Goal: Task Accomplishment & Management: Complete application form

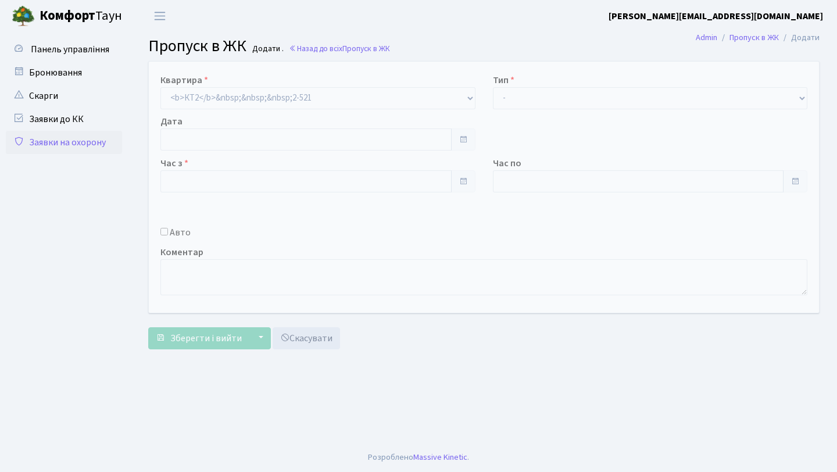
type input "[DATE]"
type input "16:30"
type input "17:30"
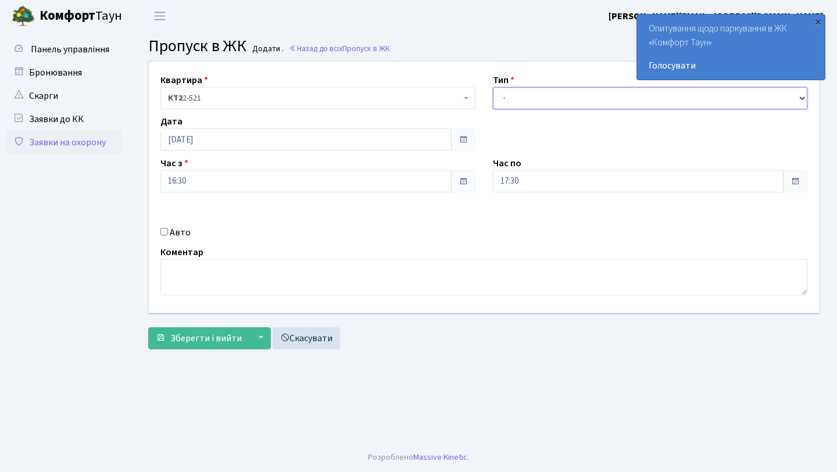
click at [557, 103] on select "- Доставка Таксі Гості Сервіс" at bounding box center [650, 98] width 315 height 22
select select "1"
click at [493, 87] on select "- Доставка Таксі Гості Сервіс" at bounding box center [650, 98] width 315 height 22
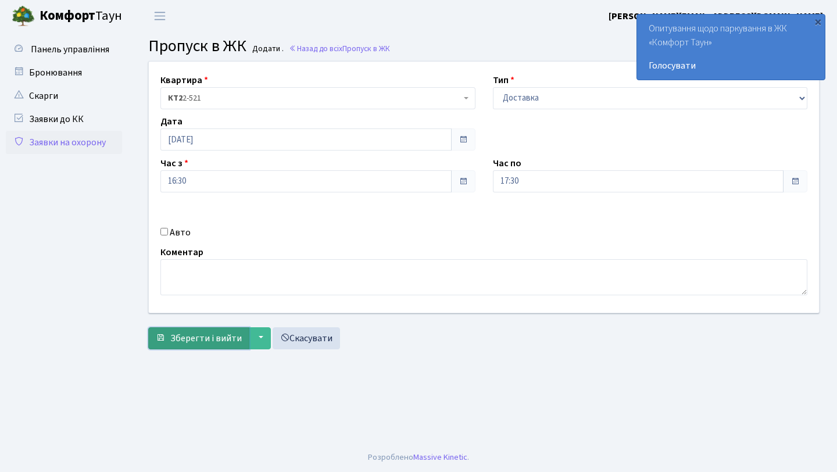
click at [213, 332] on span "Зберегти і вийти" at bounding box center [206, 338] width 72 height 13
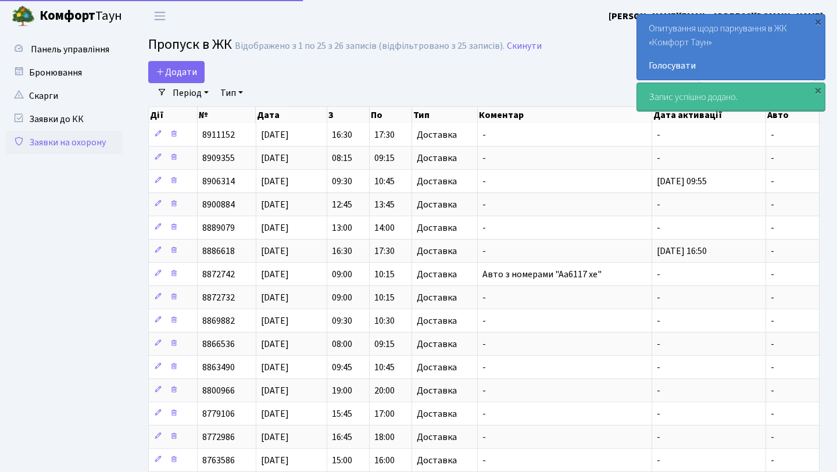
select select "25"
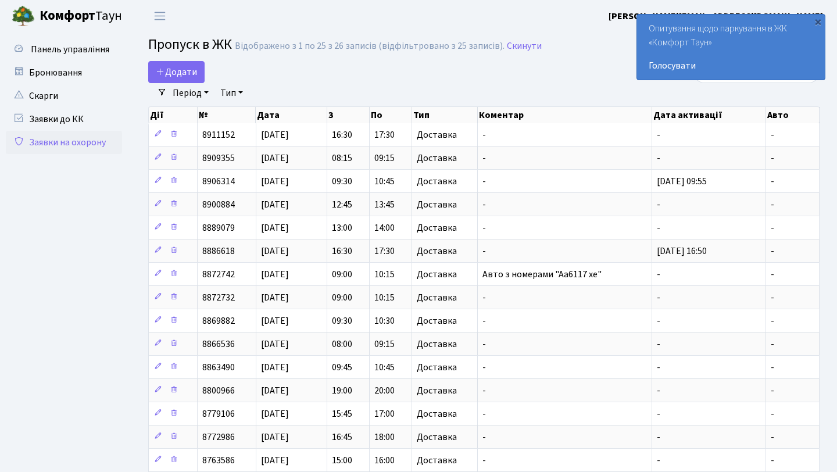
click at [553, 33] on main "Admin Пропуск в ЖК Список Пропуск в [GEOGRAPHIC_DATA] Відображено з 1 по 25 з 2…" at bounding box center [484, 393] width 706 height 722
click at [191, 71] on span "Додати" at bounding box center [176, 72] width 41 height 13
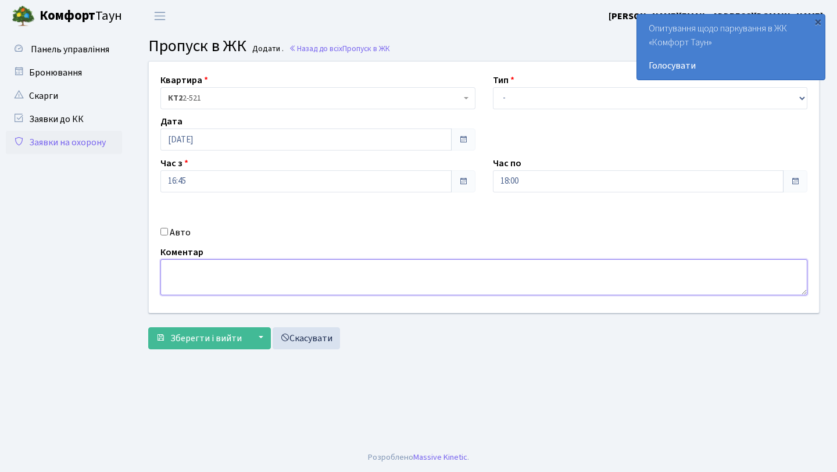
click at [323, 280] on textarea at bounding box center [483, 277] width 647 height 36
type textarea "аа3055нк"
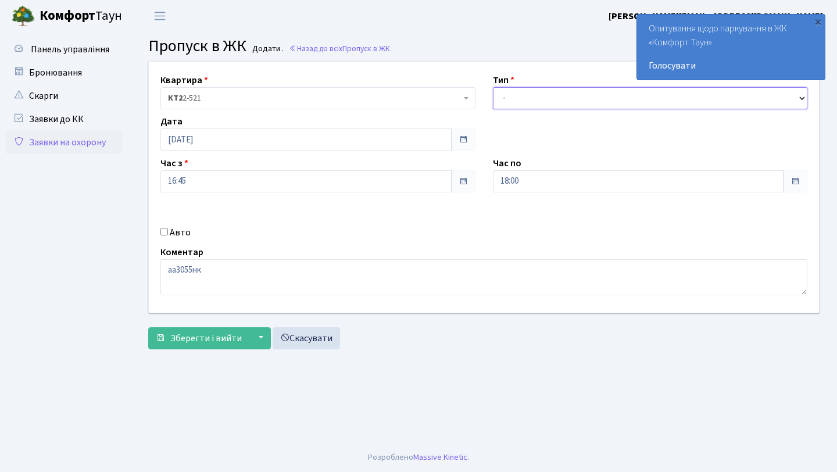
click at [518, 98] on select "- Доставка Таксі Гості Сервіс" at bounding box center [650, 98] width 315 height 22
select select "1"
click at [493, 87] on select "- Доставка Таксі Гості Сервіс" at bounding box center [650, 98] width 315 height 22
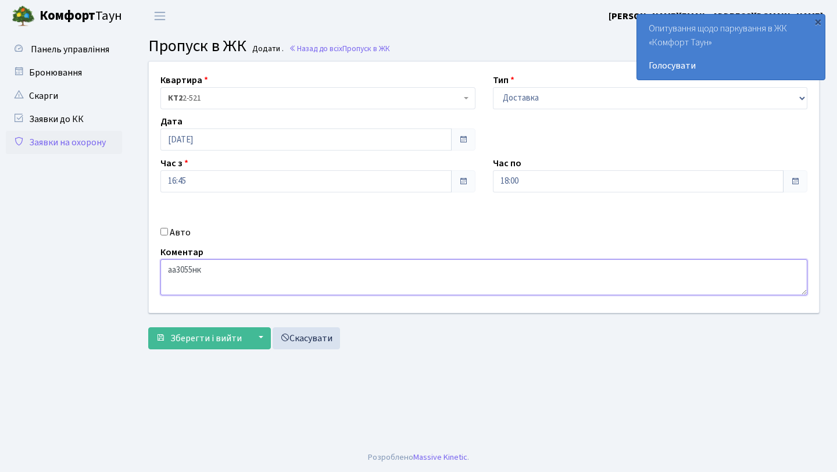
click at [170, 270] on textarea "аа3055нк" at bounding box center [483, 277] width 647 height 36
type textarea "авто з номером "аа3055нк""
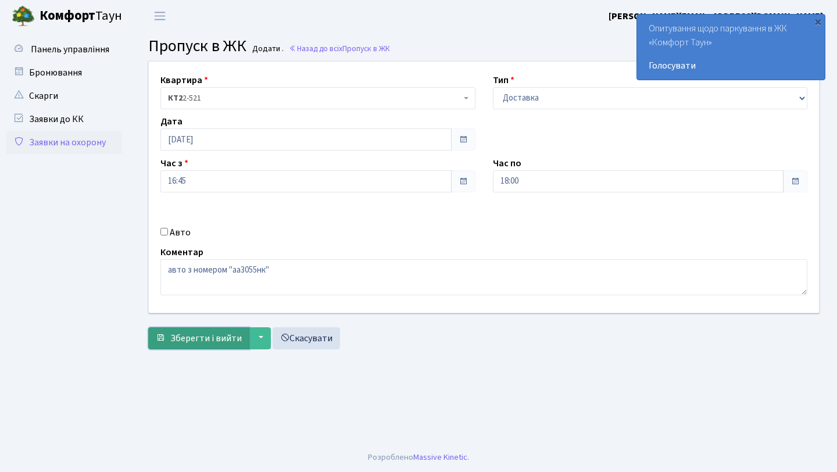
click at [221, 346] on button "Зберегти і вийти" at bounding box center [198, 338] width 101 height 22
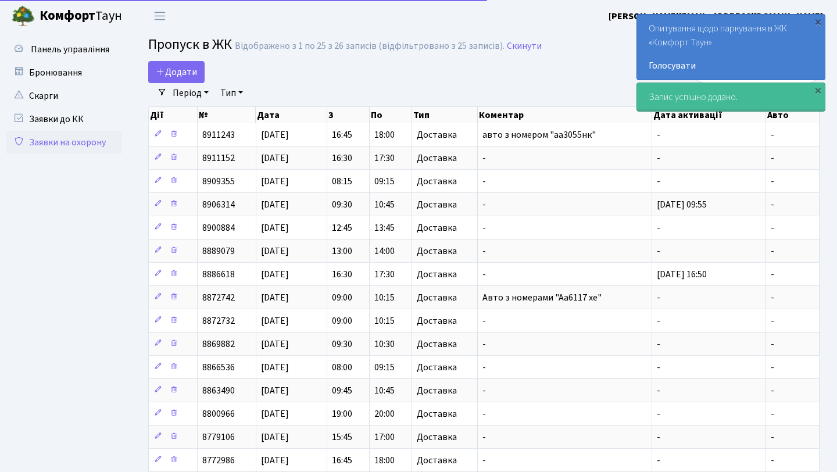
select select "25"
